Goal: Task Accomplishment & Management: Use online tool/utility

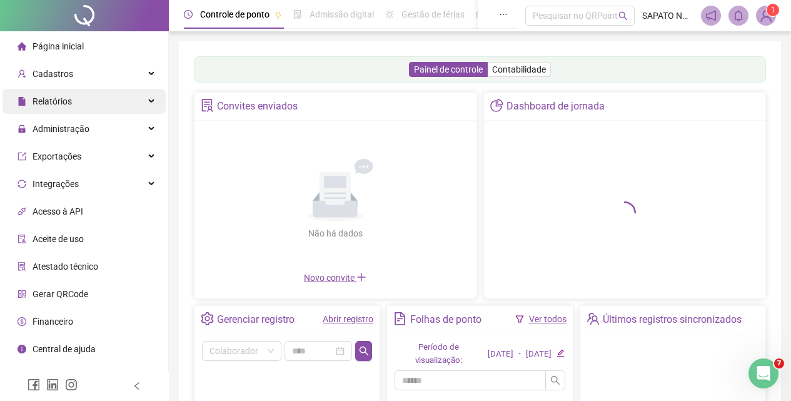
click at [86, 102] on div "Relatórios" at bounding box center [84, 101] width 163 height 25
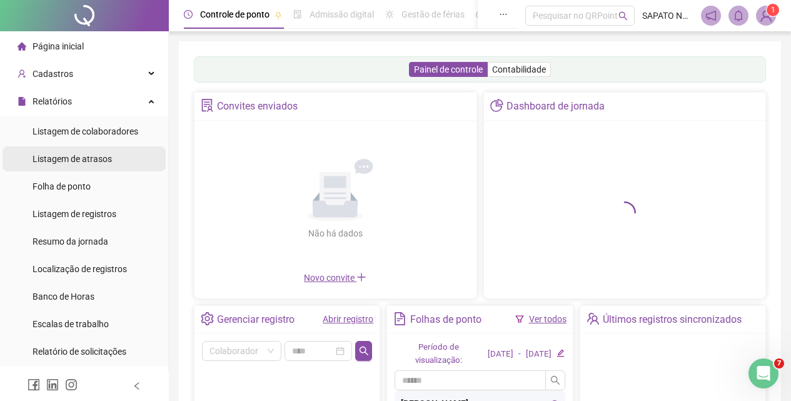
click at [97, 154] on span "Listagem de atrasos" at bounding box center [72, 159] width 79 height 10
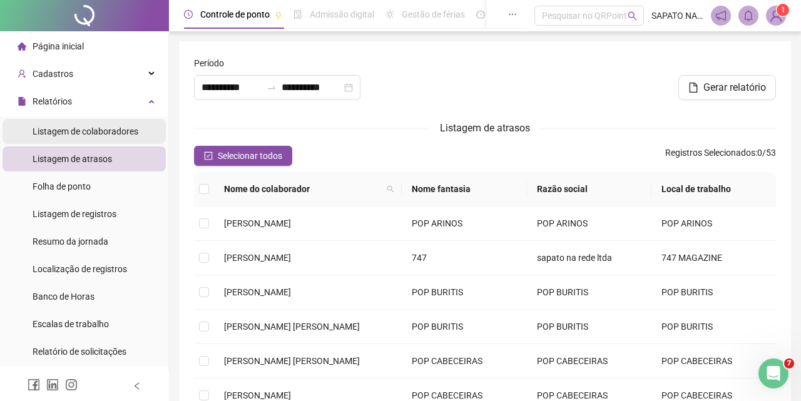
type input "**********"
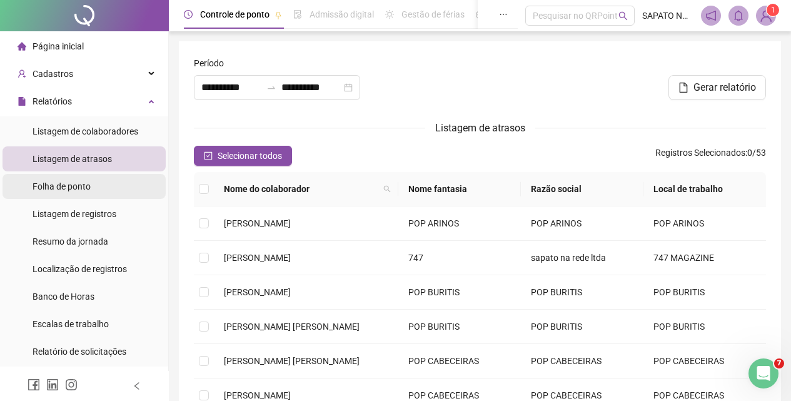
click at [84, 186] on span "Folha de ponto" at bounding box center [62, 186] width 58 height 10
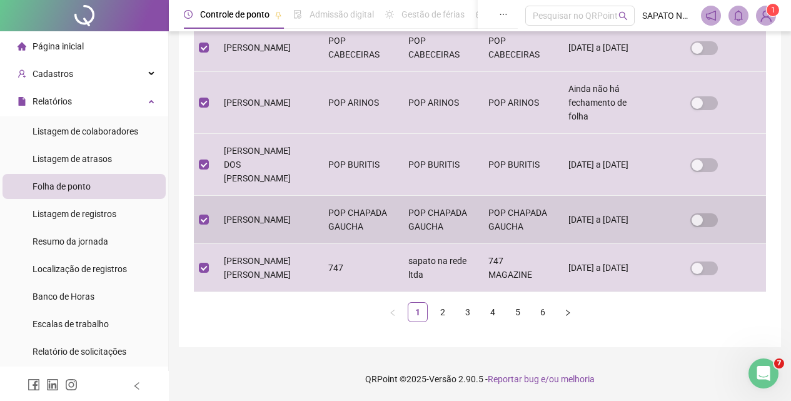
scroll to position [525, 0]
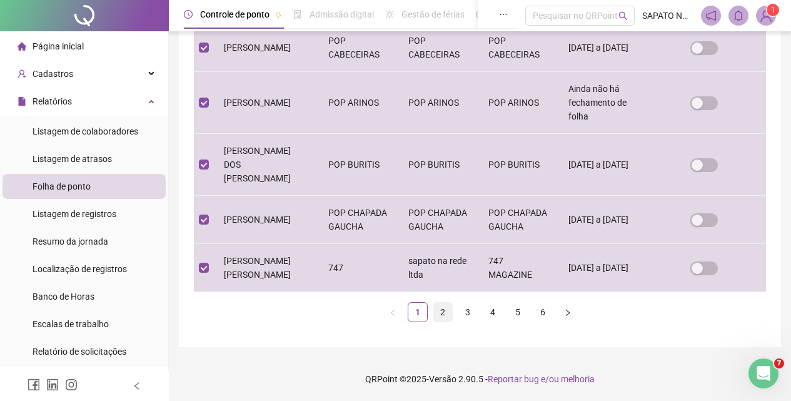
click at [435, 312] on link "2" at bounding box center [443, 312] width 19 height 19
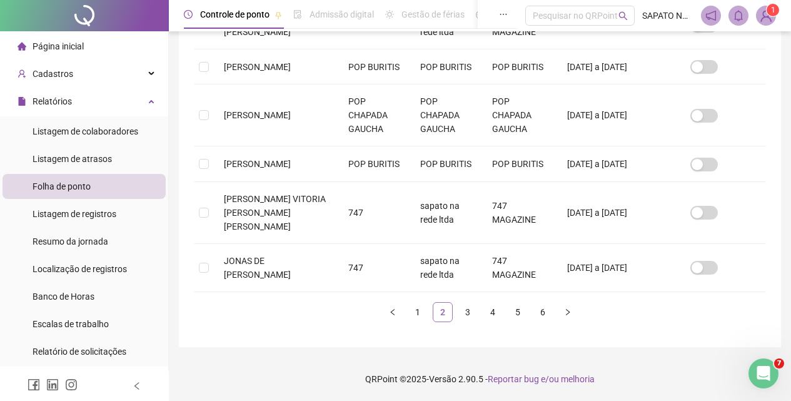
scroll to position [56, 0]
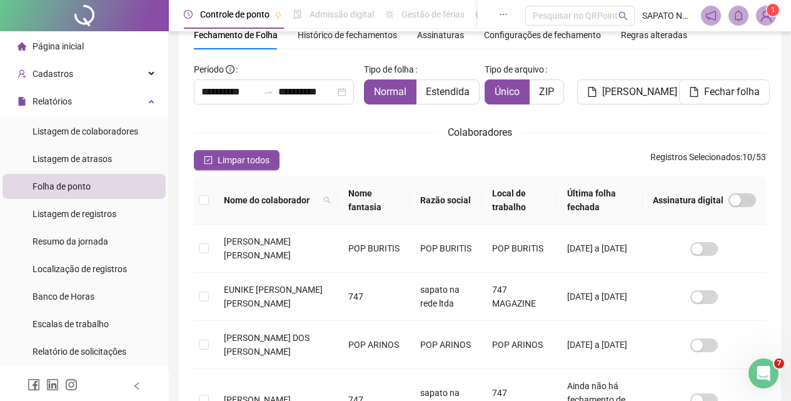
click at [211, 201] on th at bounding box center [204, 200] width 20 height 48
click at [213, 201] on th at bounding box center [204, 200] width 20 height 48
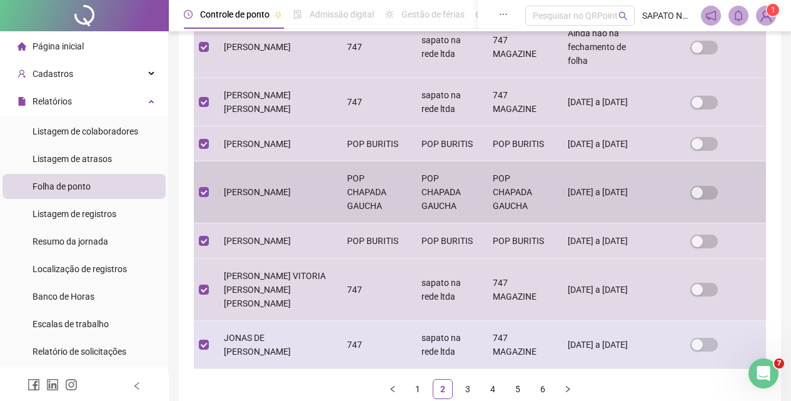
scroll to position [459, 0]
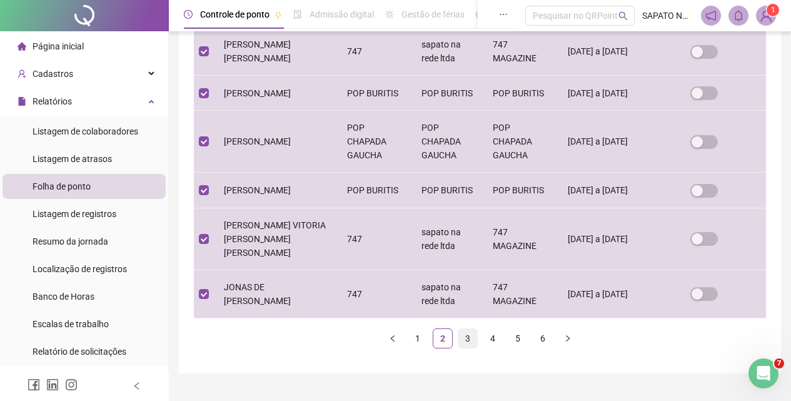
click at [464, 348] on link "3" at bounding box center [468, 338] width 19 height 19
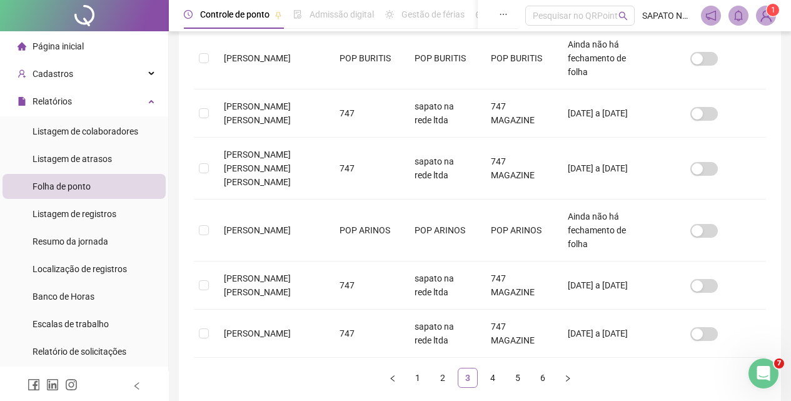
scroll to position [56, 0]
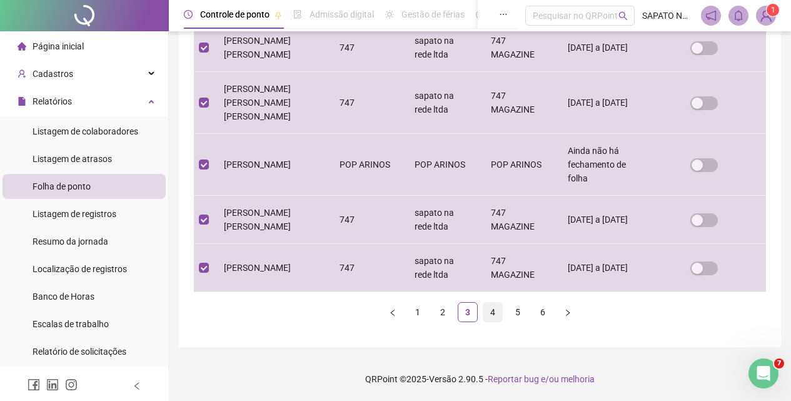
click at [488, 313] on link "4" at bounding box center [493, 312] width 19 height 19
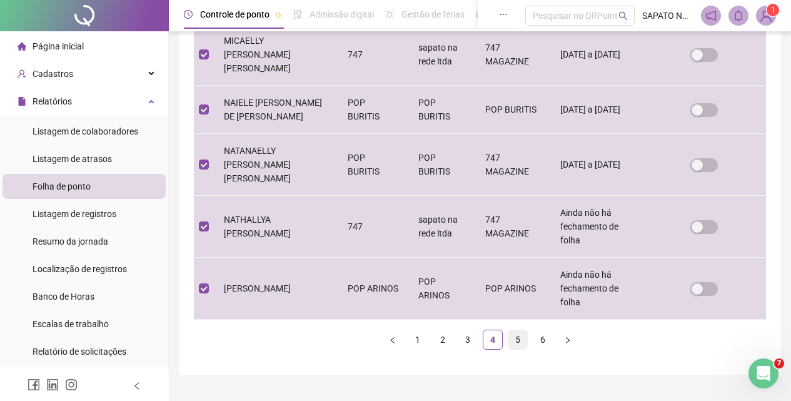
click at [518, 330] on link "5" at bounding box center [518, 339] width 19 height 19
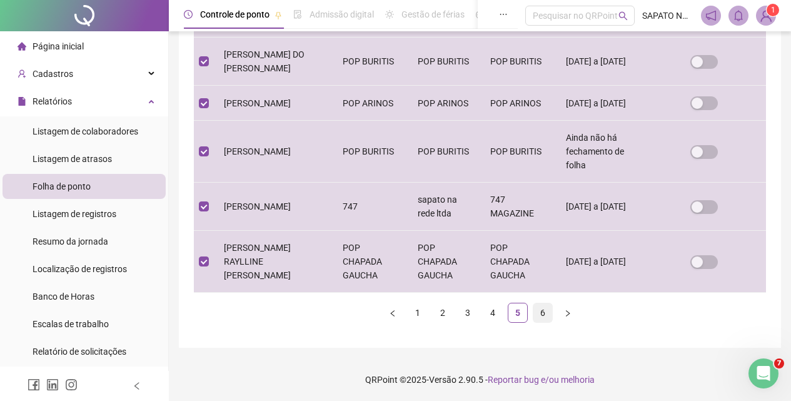
click at [551, 314] on link "6" at bounding box center [543, 312] width 19 height 19
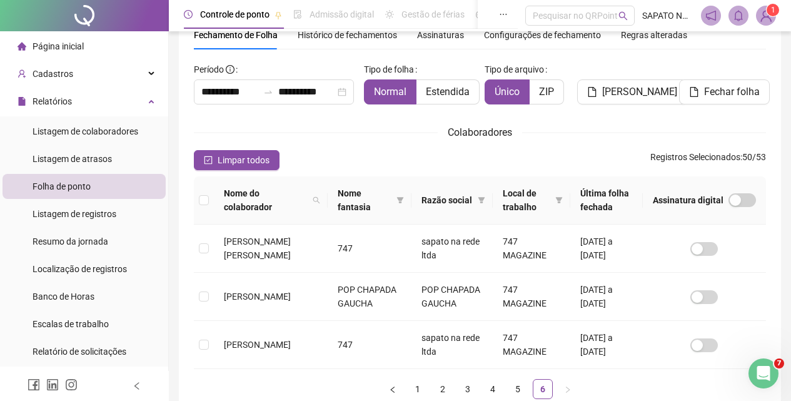
click at [196, 203] on th at bounding box center [204, 200] width 20 height 48
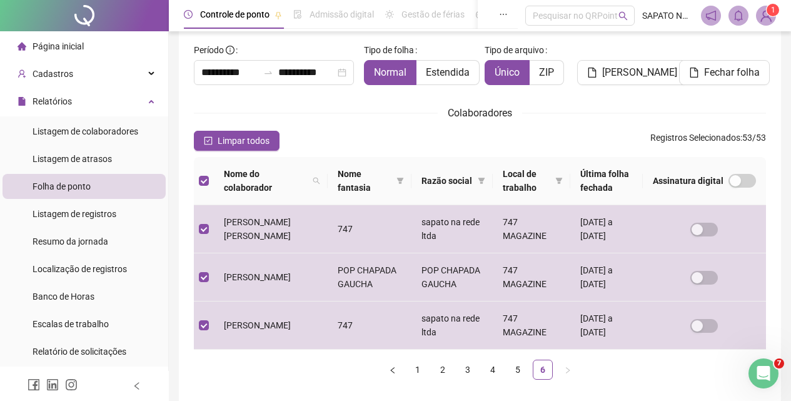
scroll to position [0, 0]
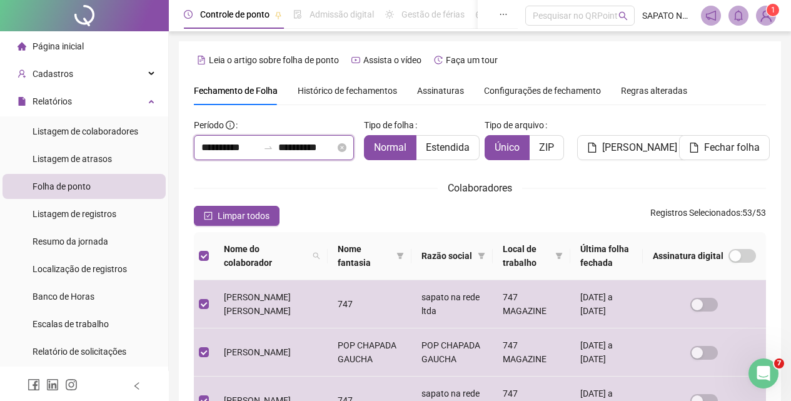
click at [226, 145] on input "**********" at bounding box center [229, 147] width 57 height 15
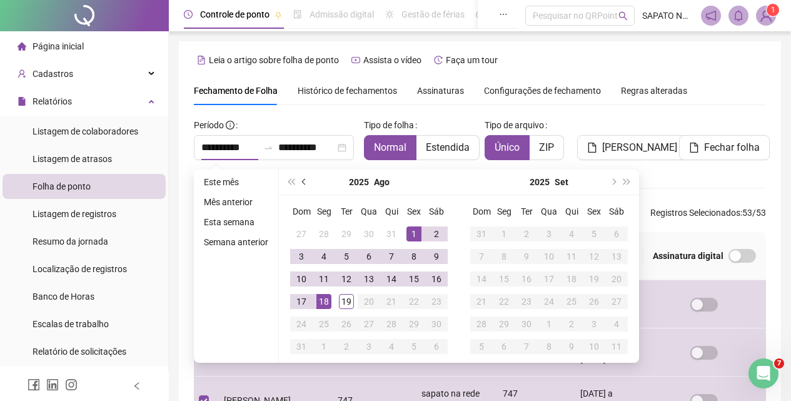
click at [303, 182] on span "prev-year" at bounding box center [305, 182] width 6 height 6
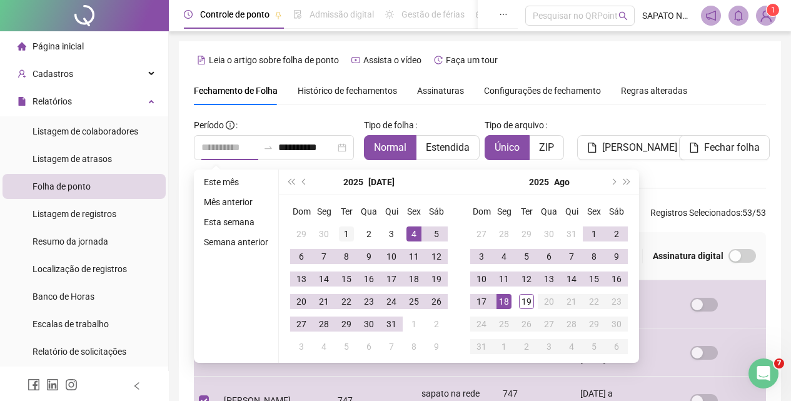
type input "**********"
click at [347, 235] on div "1" at bounding box center [346, 233] width 15 height 15
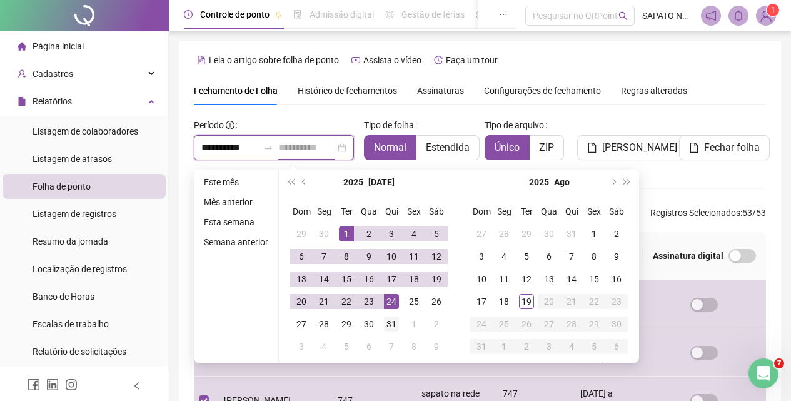
type input "**********"
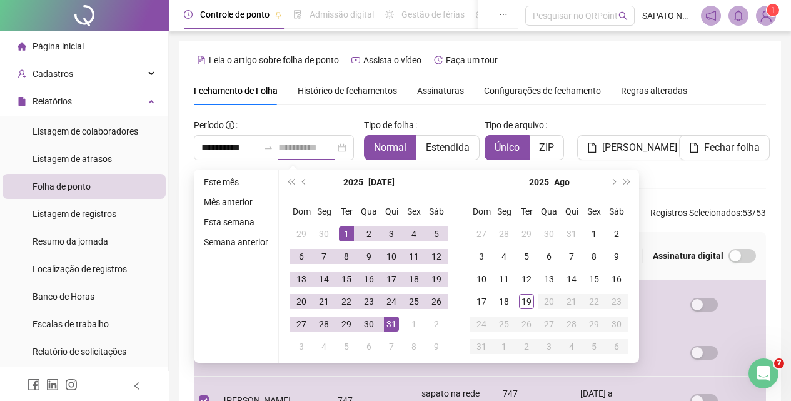
click at [392, 318] on div "31" at bounding box center [391, 324] width 15 height 15
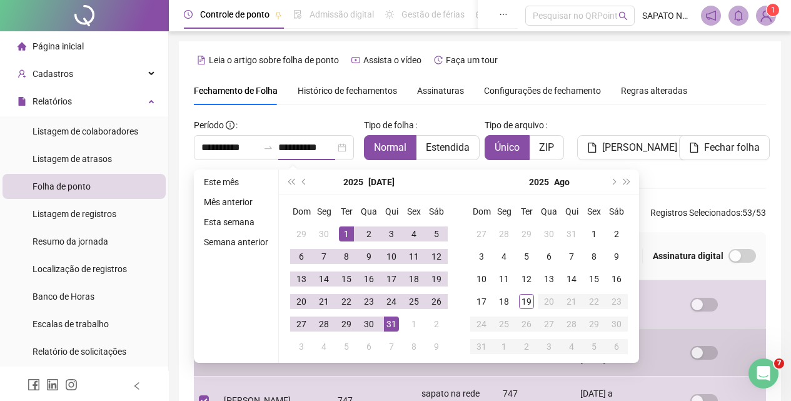
scroll to position [56, 0]
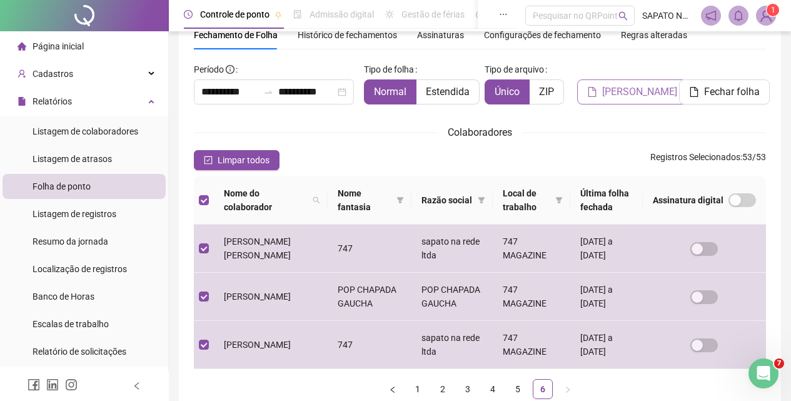
click at [631, 99] on button "Gerar espelho" at bounding box center [632, 91] width 110 height 25
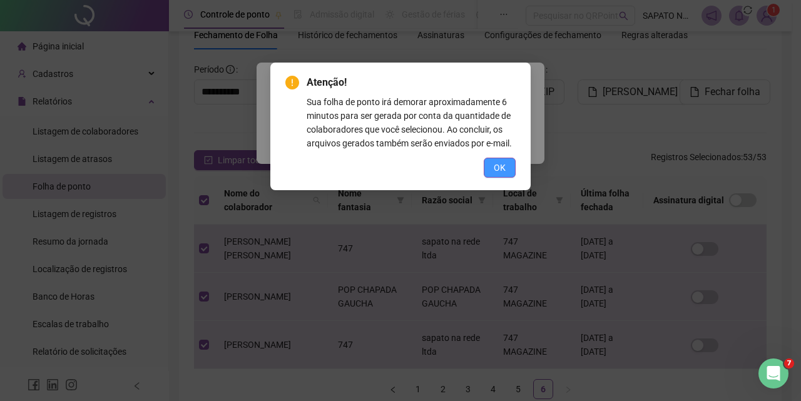
click at [496, 167] on span "OK" at bounding box center [500, 168] width 12 height 14
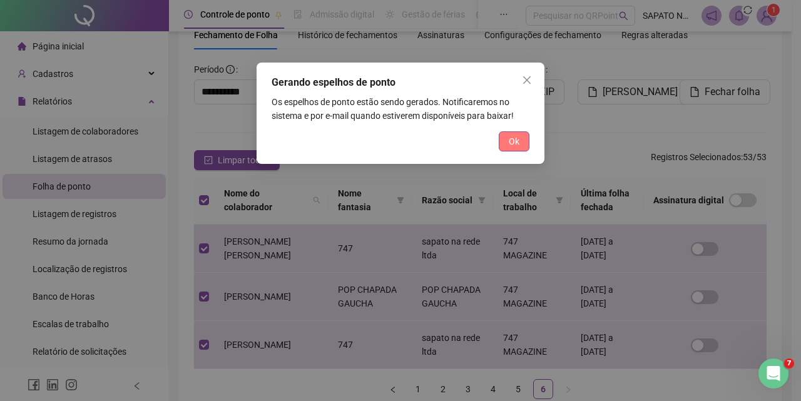
click at [507, 143] on button "Ok" at bounding box center [514, 141] width 31 height 20
